Goal: Information Seeking & Learning: Learn about a topic

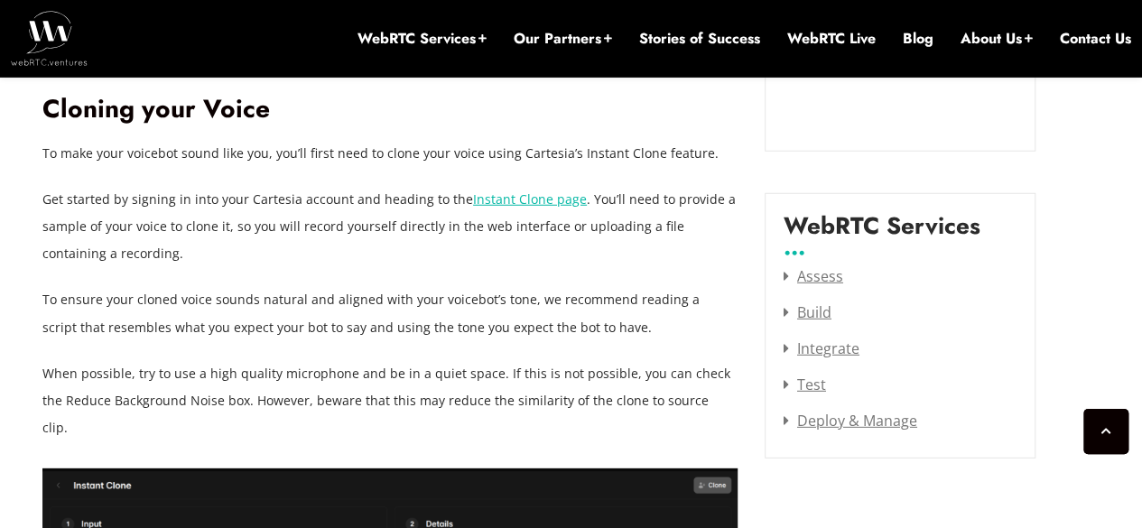
scroll to position [2297, 0]
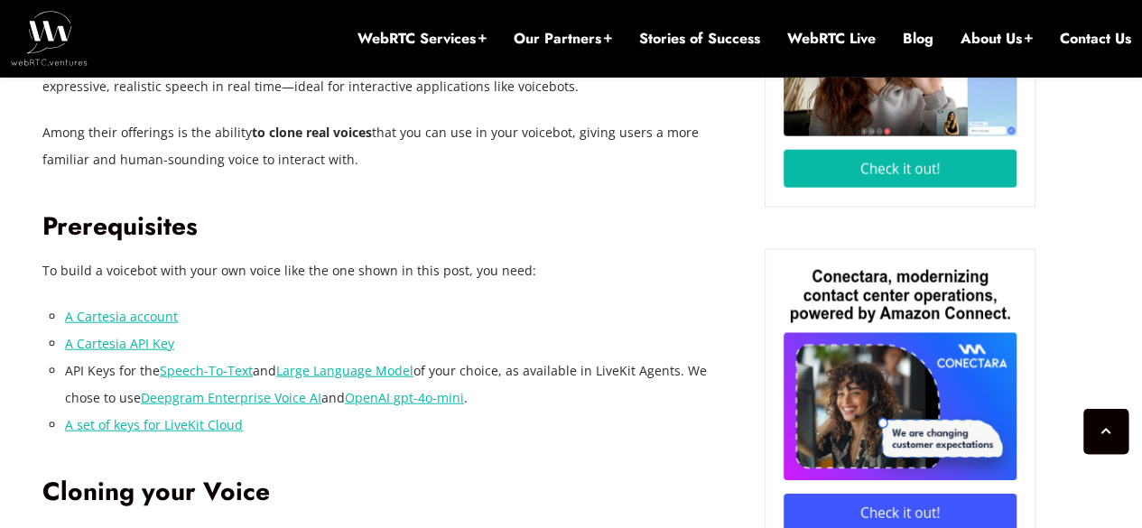
scroll to position [2051, 0]
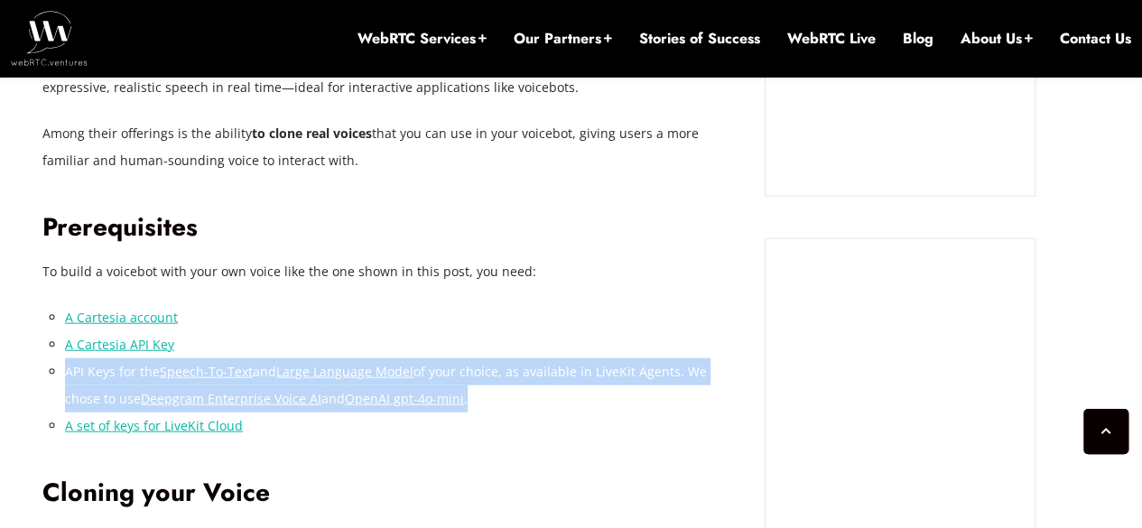
drag, startPoint x: 68, startPoint y: 340, endPoint x: 494, endPoint y: 368, distance: 427.2
click at [494, 368] on li "API Keys for the Speech-To-Text and Large Language Model of your choice, as ava…" at bounding box center [401, 386] width 673 height 54
click at [504, 359] on li "API Keys for the Speech-To-Text and Large Language Model of your choice, as ava…" at bounding box center [401, 386] width 673 height 54
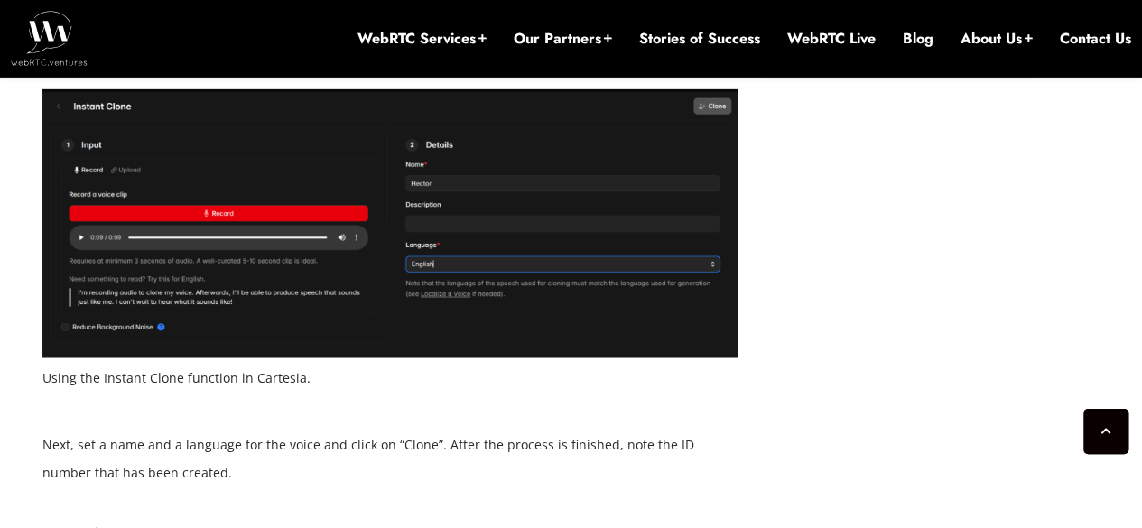
scroll to position [2799, 0]
